Goal: Find specific page/section: Find specific page/section

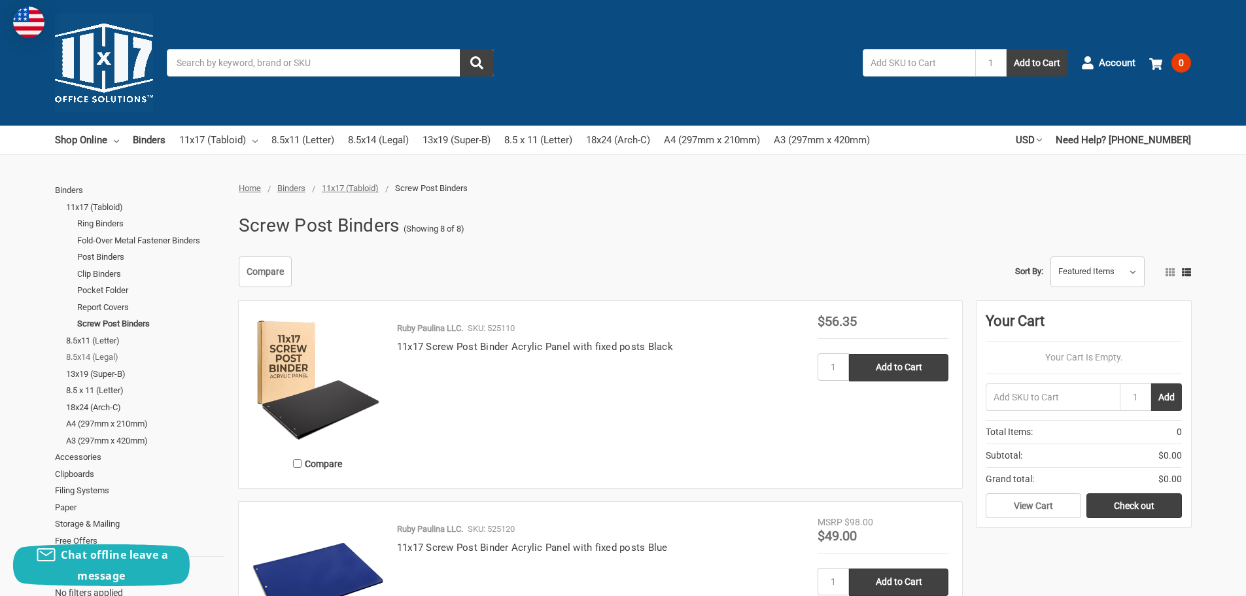
click at [84, 357] on link "8.5x14 (Legal)" at bounding box center [145, 357] width 158 height 17
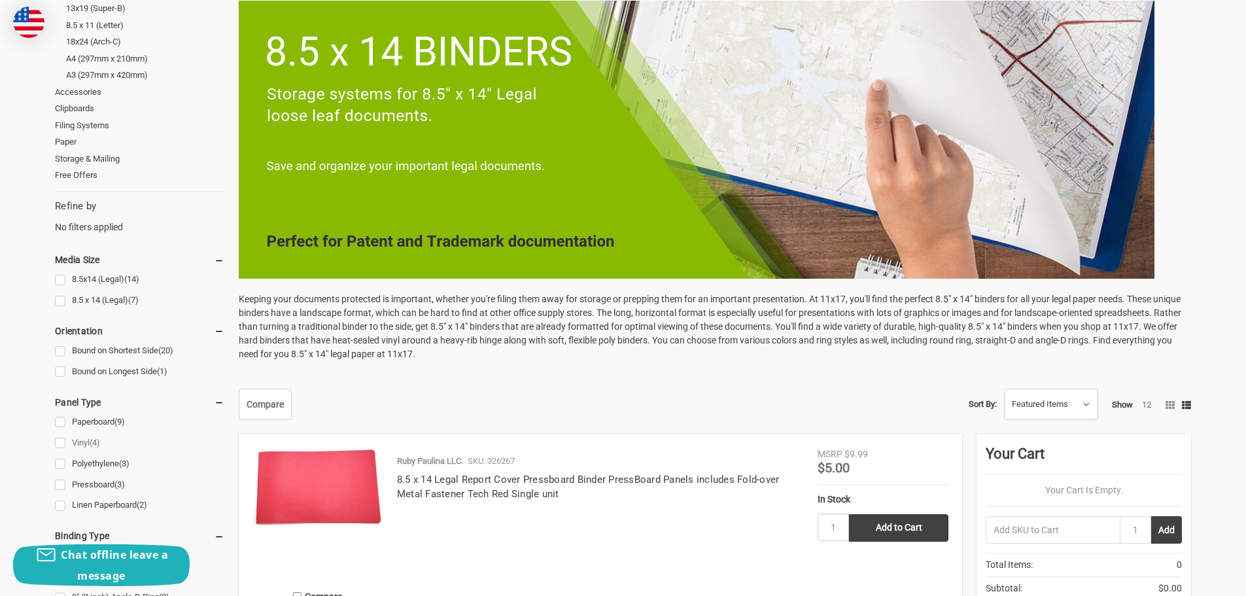
scroll to position [262, 0]
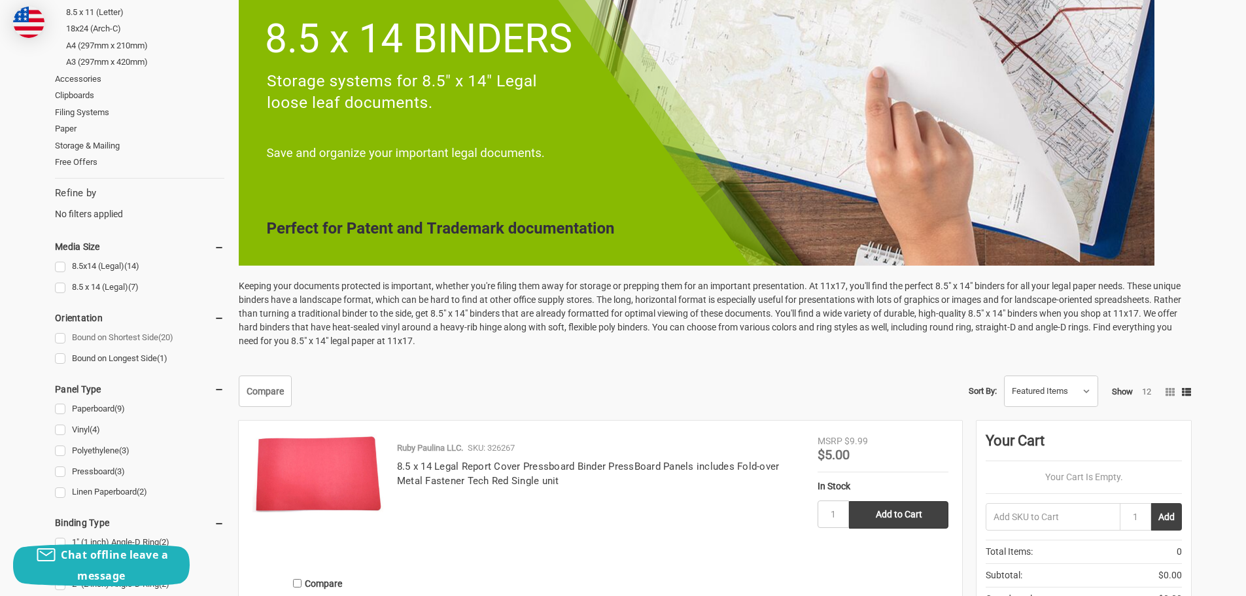
click at [59, 336] on link "Bound on Shortest Side (20)" at bounding box center [139, 338] width 169 height 18
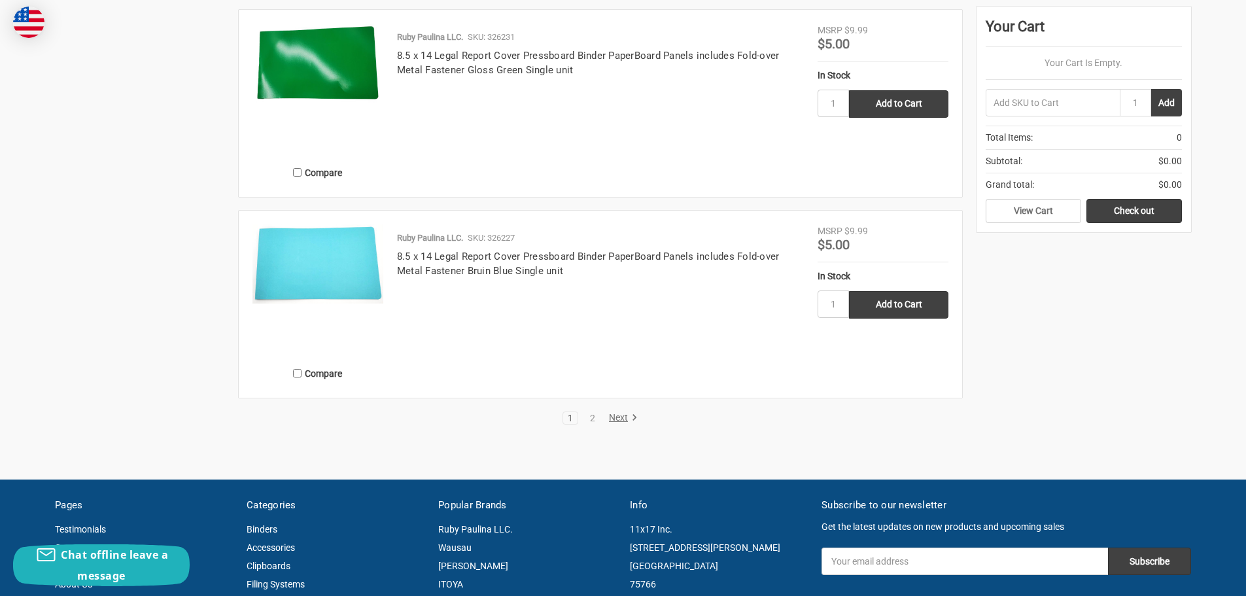
scroll to position [2681, 0]
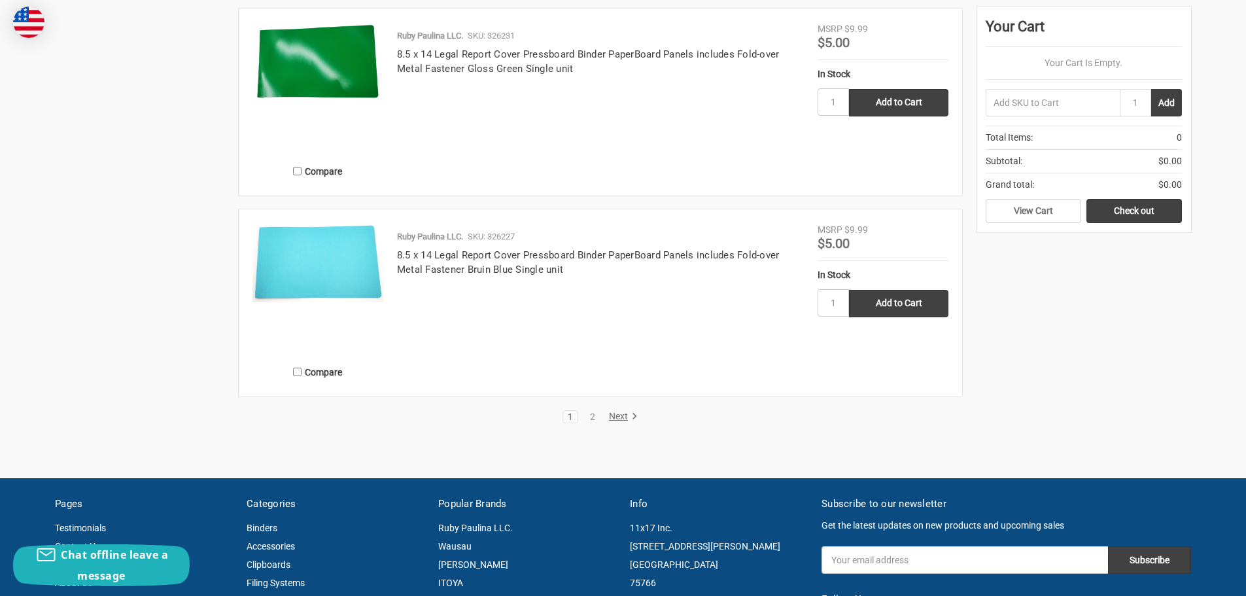
click at [615, 415] on link "Next" at bounding box center [620, 417] width 33 height 12
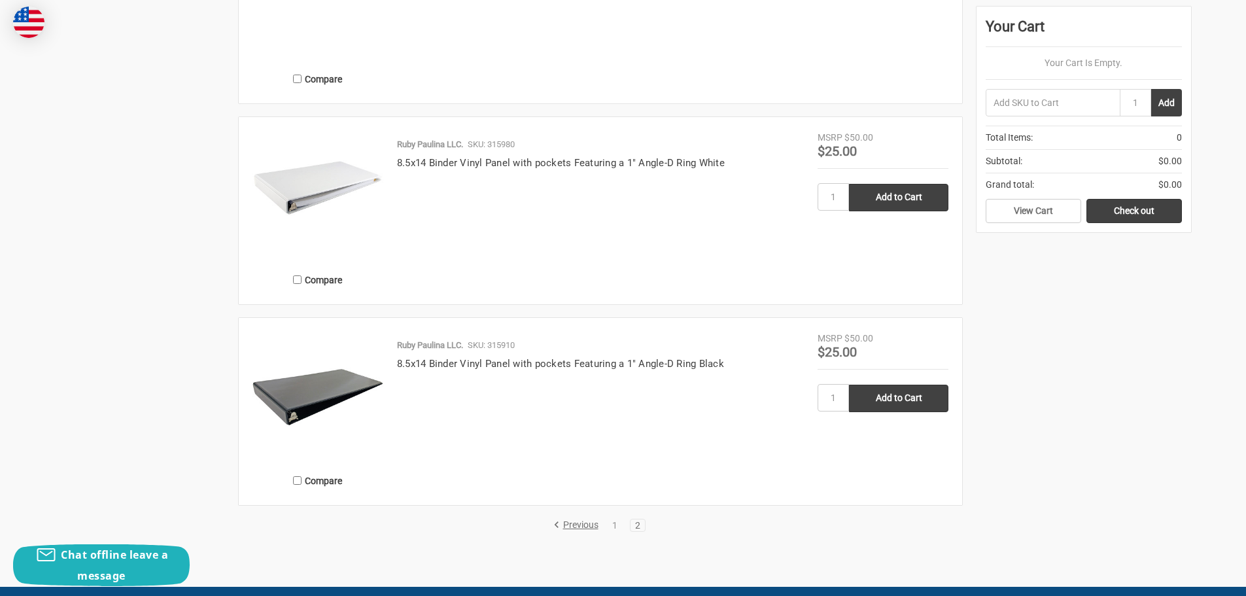
scroll to position [1962, 0]
